Goal: Information Seeking & Learning: Learn about a topic

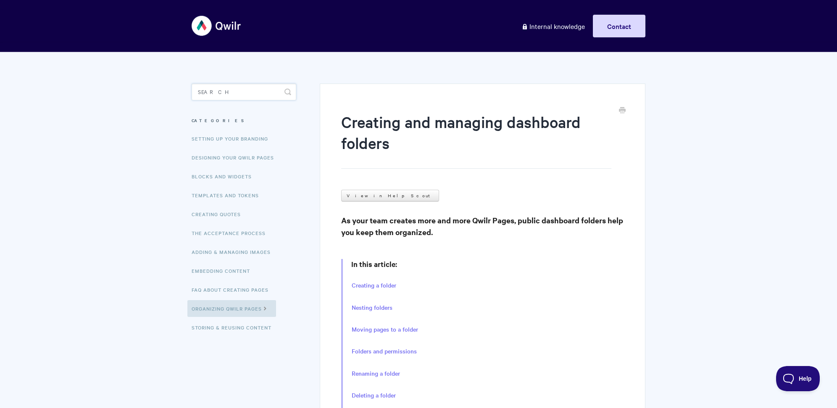
click at [254, 88] on input "Search" at bounding box center [244, 92] width 105 height 17
type input "multiple choice"
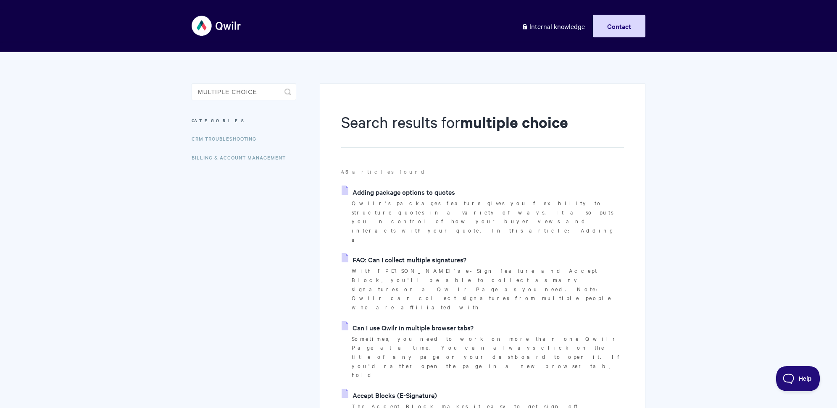
click at [417, 189] on link "Adding package options to quotes" at bounding box center [398, 192] width 113 height 13
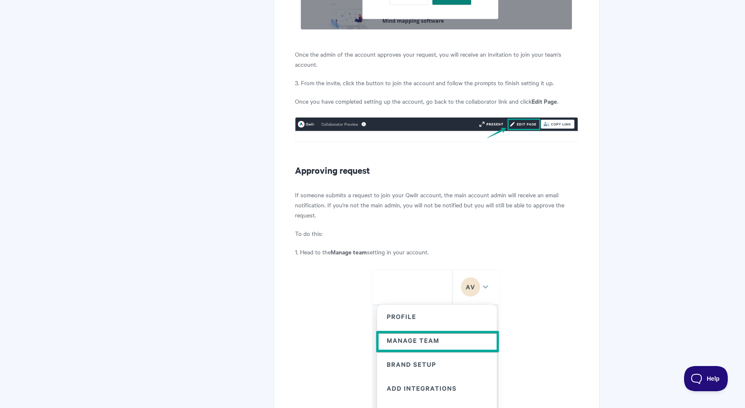
scroll to position [711, 0]
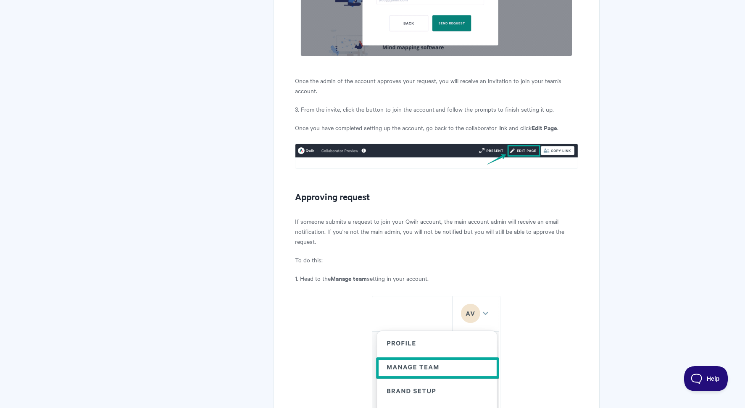
click at [472, 153] on img at bounding box center [436, 156] width 283 height 25
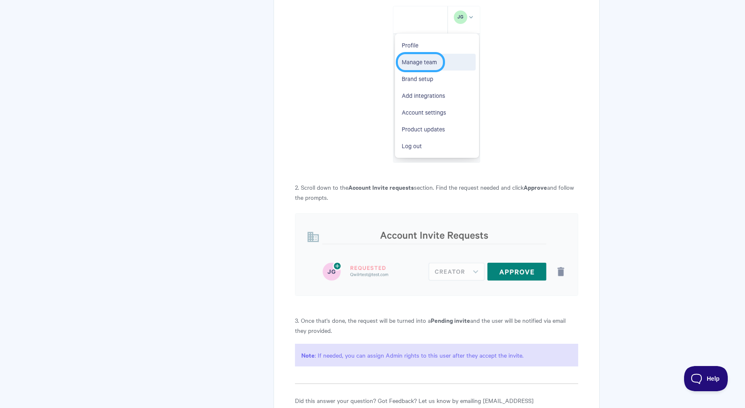
scroll to position [1105, 0]
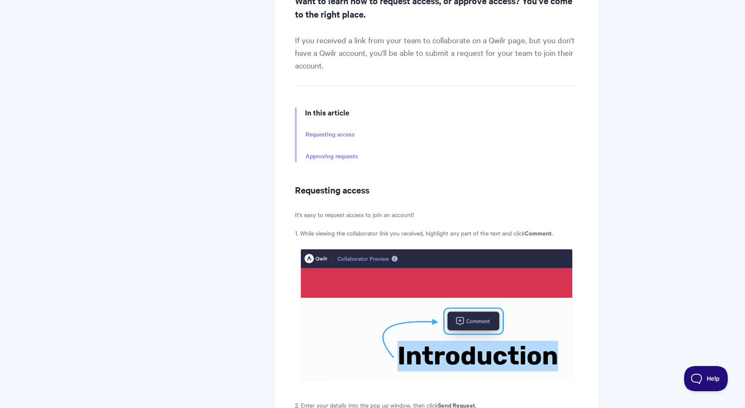
scroll to position [200, 0]
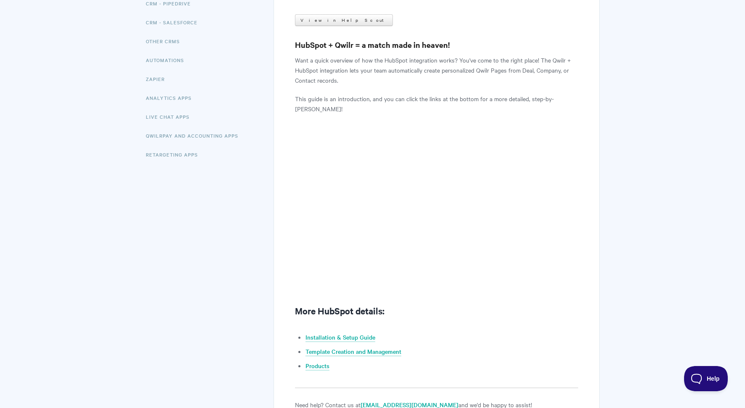
scroll to position [144, 0]
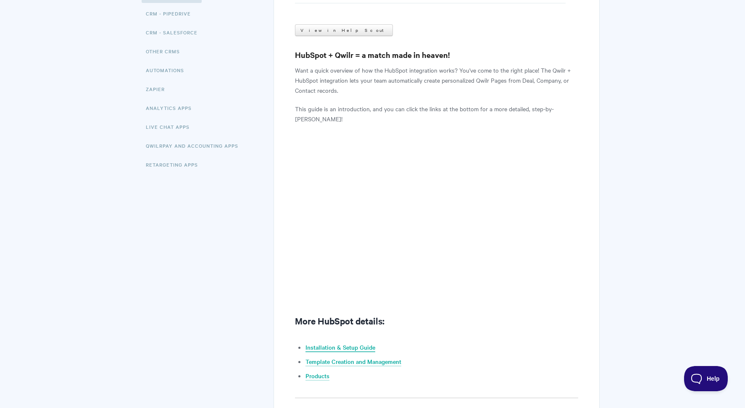
click at [352, 348] on link "Installation & Setup Guide" at bounding box center [340, 347] width 70 height 9
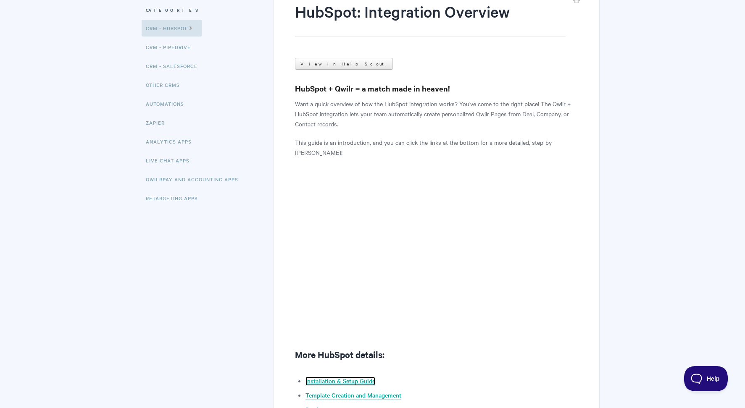
scroll to position [149, 0]
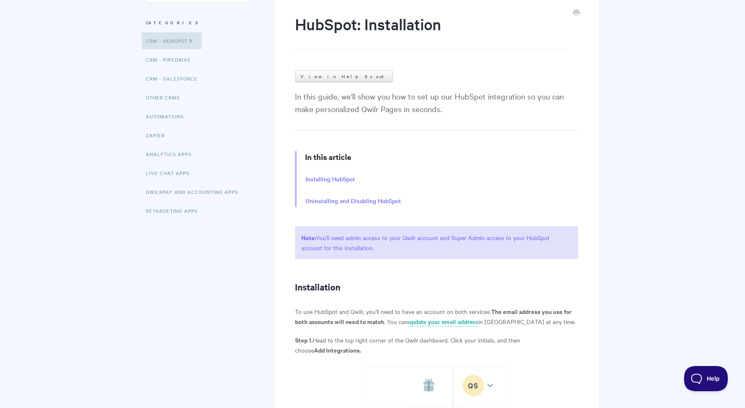
scroll to position [103, 0]
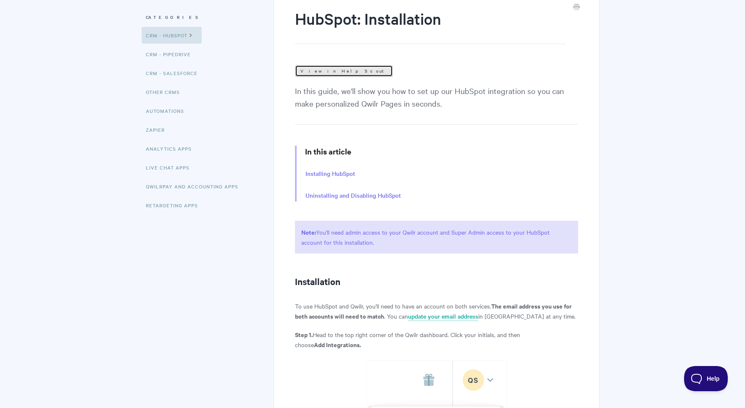
click at [329, 66] on link "View in Help Scout" at bounding box center [344, 71] width 98 height 12
